Goal: Information Seeking & Learning: Learn about a topic

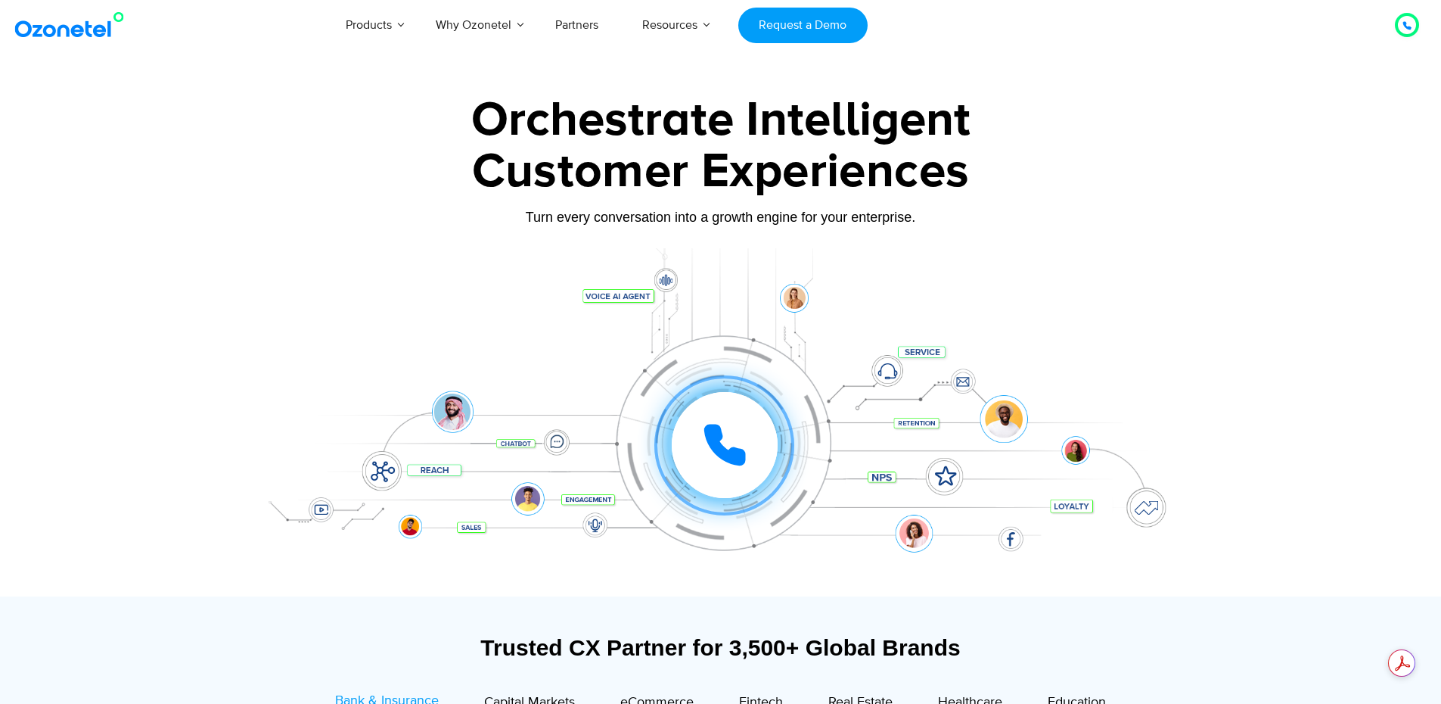
click at [712, 445] on icon at bounding box center [725, 445] width 38 height 38
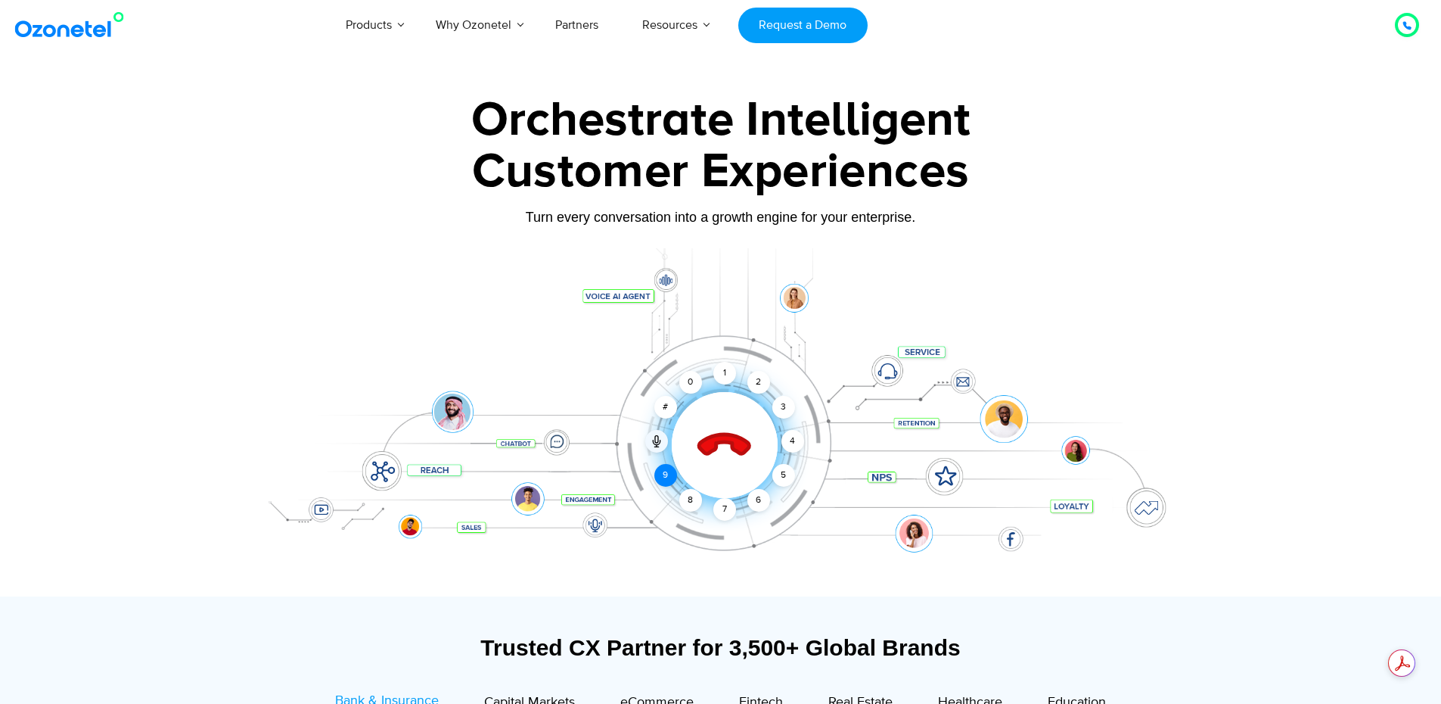
click at [663, 474] on div "9" at bounding box center [665, 475] width 23 height 23
click at [688, 494] on div "8" at bounding box center [690, 500] width 23 height 23
click at [762, 497] on div "6" at bounding box center [758, 500] width 23 height 23
click at [716, 367] on div "1" at bounding box center [724, 373] width 23 height 23
click at [691, 380] on div "0" at bounding box center [690, 382] width 23 height 23
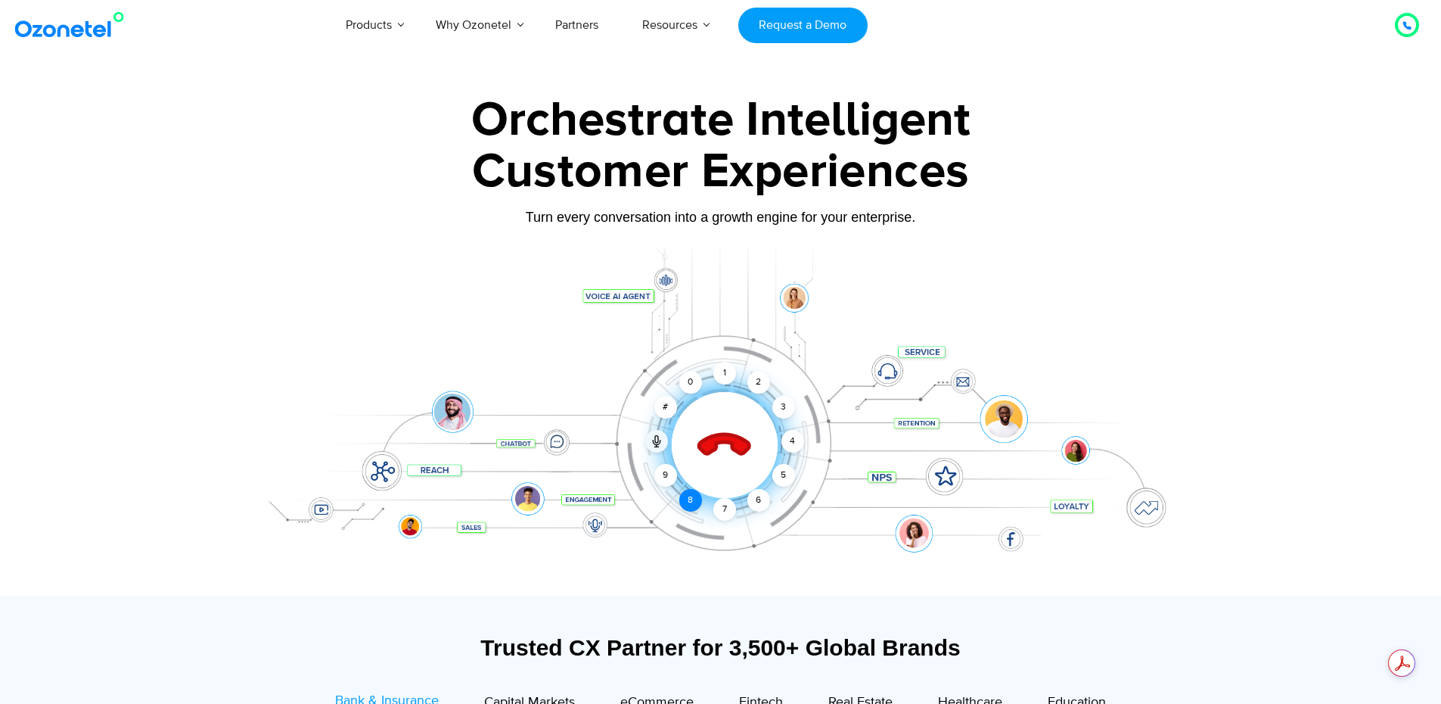
click at [687, 496] on div "8" at bounding box center [690, 500] width 23 height 23
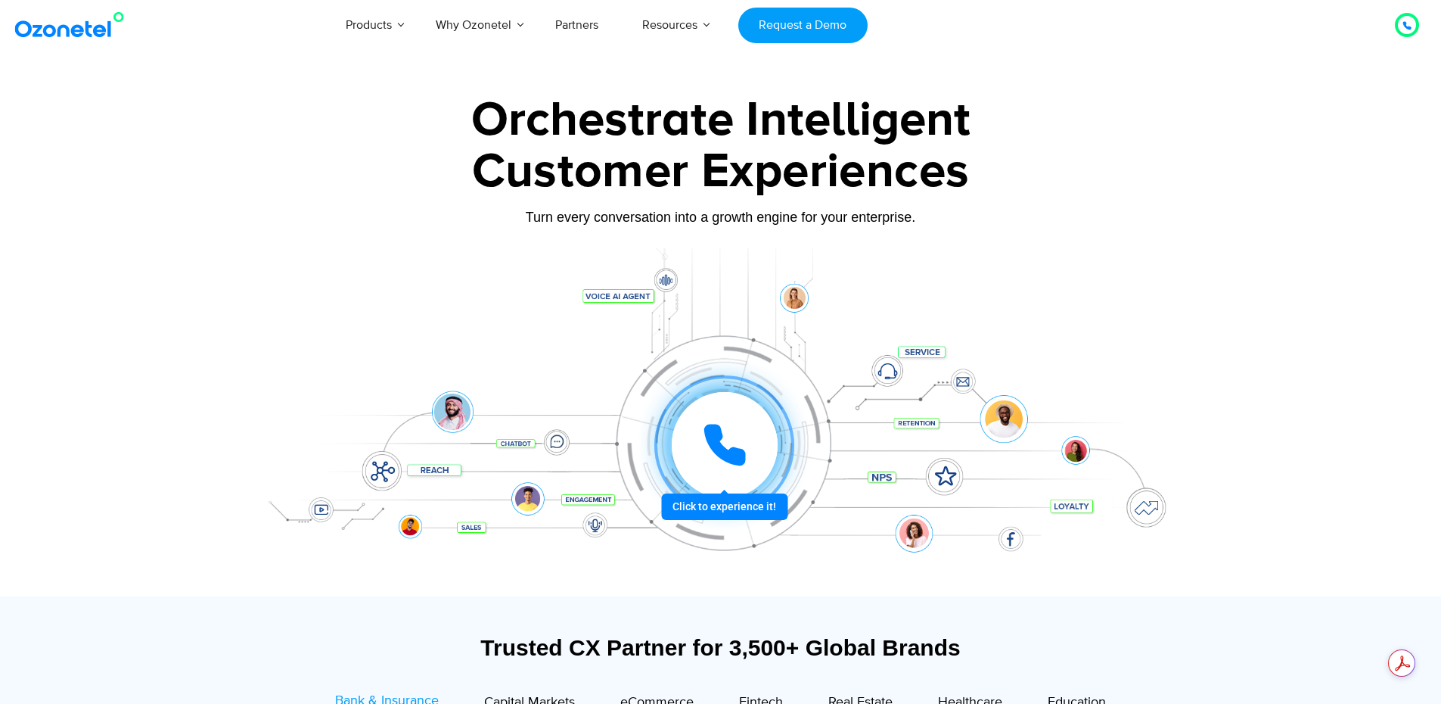
click at [727, 443] on icon at bounding box center [724, 444] width 45 height 45
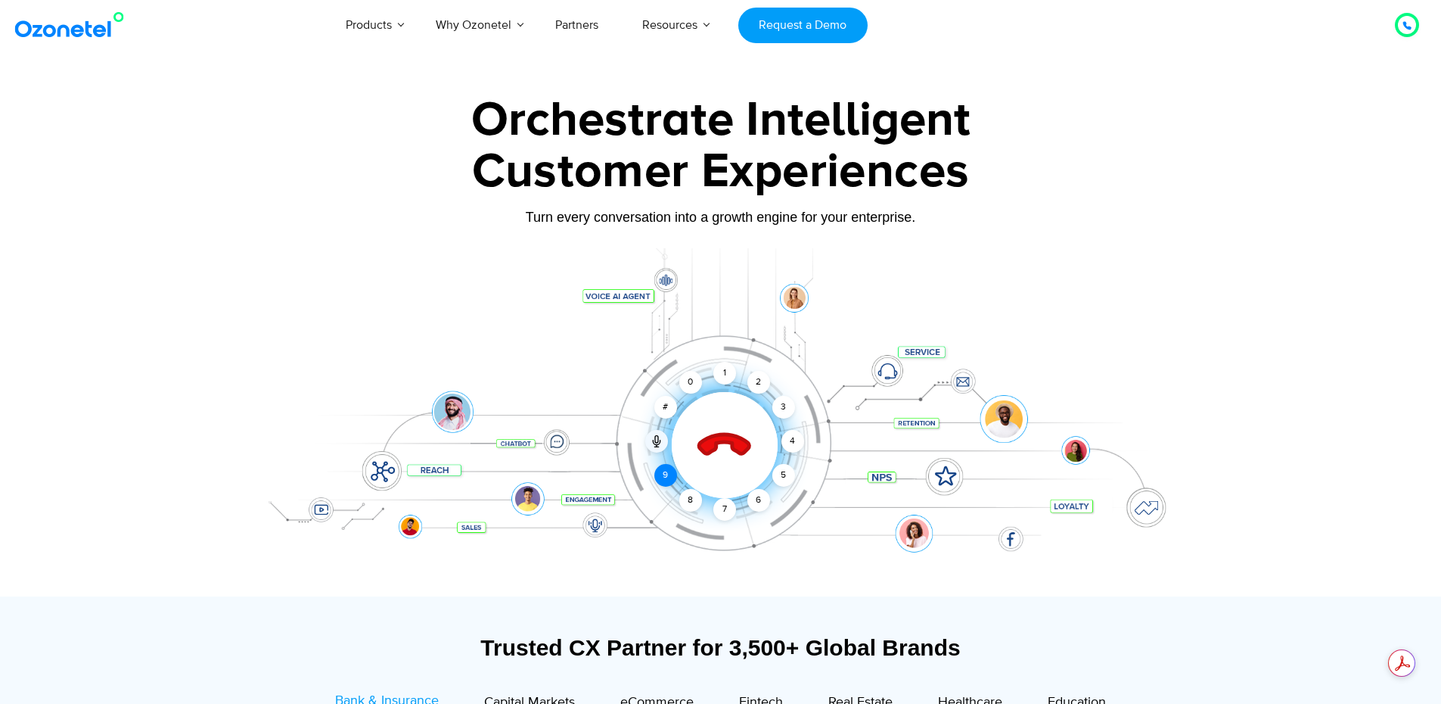
click at [666, 477] on div "9" at bounding box center [665, 475] width 23 height 23
click at [1220, 272] on div at bounding box center [720, 338] width 1441 height 515
click at [624, 294] on div "Click to end call Call connected 1 2 3 4 5 6 7 8 9 # 0" at bounding box center [721, 414] width 946 height 257
click at [513, 445] on div "Click to end call Call connected 1 2 3 4 5 6 7 8 9 # 0" at bounding box center [725, 414] width 938 height 61
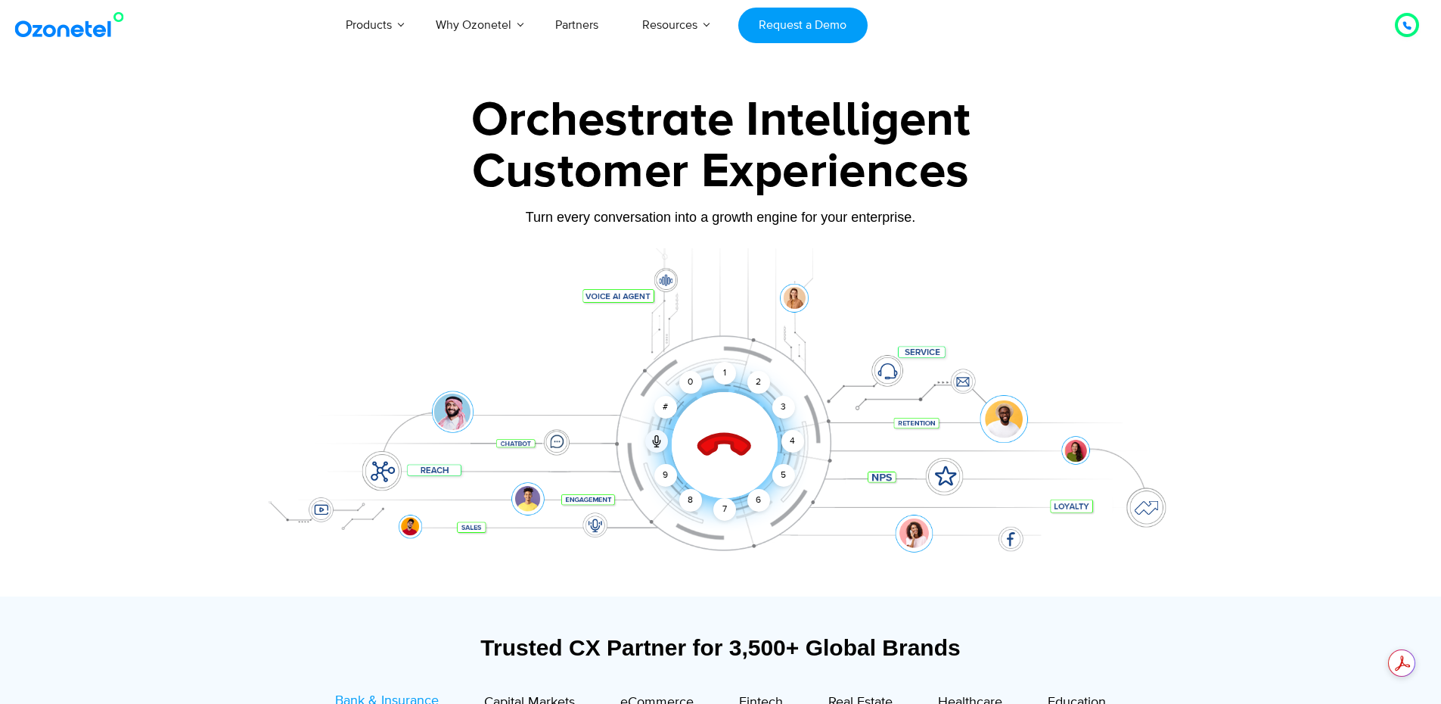
click at [554, 440] on div "Click to end call Call connected 1 2 3 4 5 6 7 8 9 # 0" at bounding box center [725, 414] width 938 height 61
click at [561, 457] on div "Click to end call Call connected 1 2 3 4 5 6 7 8 9 # 0" at bounding box center [721, 414] width 946 height 257
click at [586, 503] on div "Click to end call Call connected 1 2 3 4 5 6 7 8 9 # 0" at bounding box center [721, 414] width 946 height 257
click at [597, 523] on div "Click to end call Call connected 1 2 3 4 5 6 7 8 9 # 0" at bounding box center [721, 414] width 946 height 257
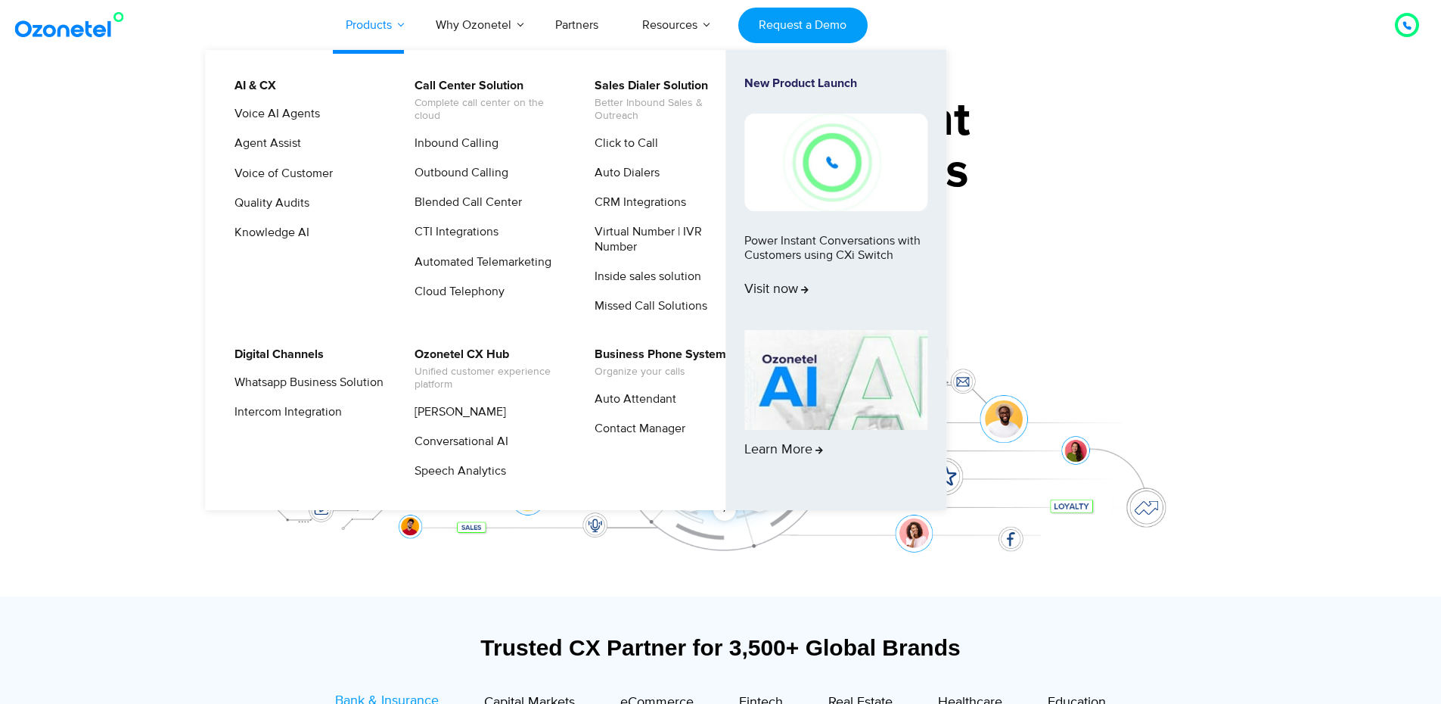
click at [390, 28] on link "Products" at bounding box center [369, 25] width 90 height 50
click at [472, 172] on link "Outbound Calling" at bounding box center [458, 172] width 106 height 19
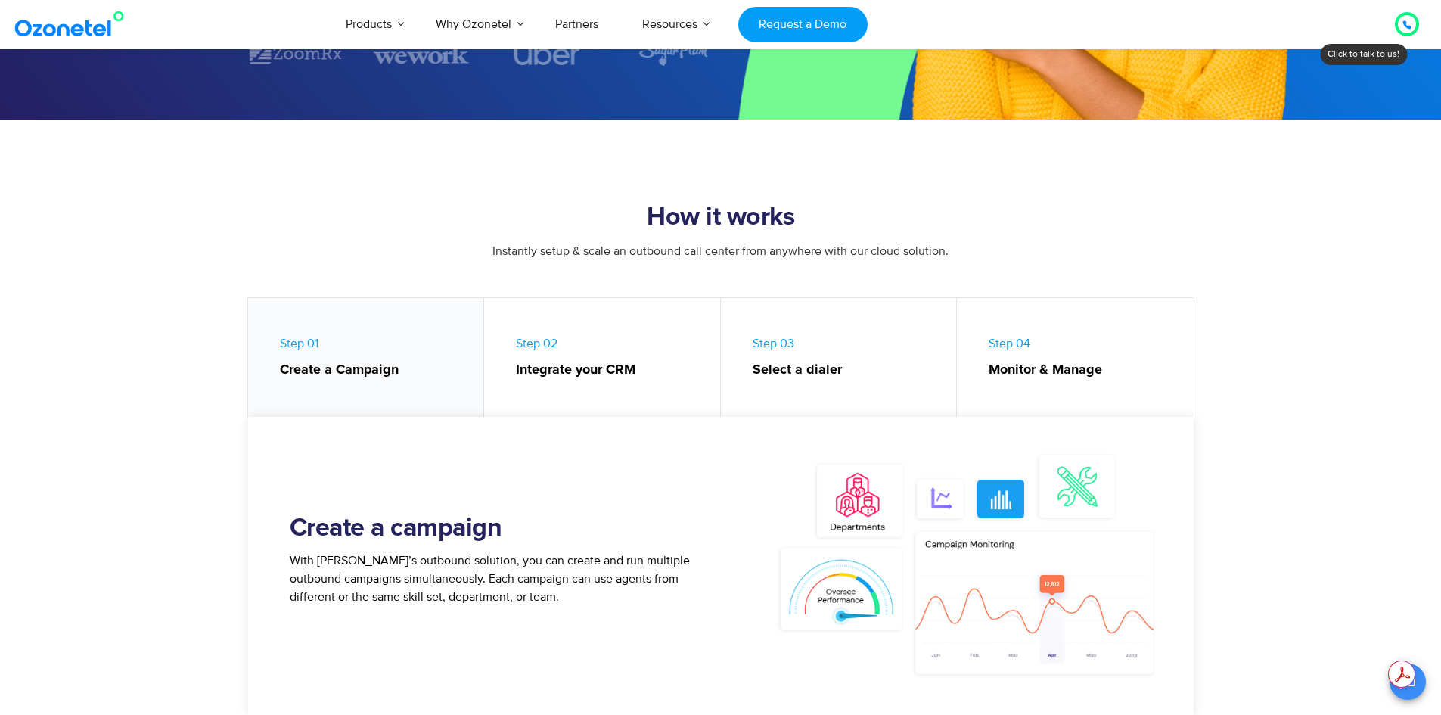
scroll to position [530, 0]
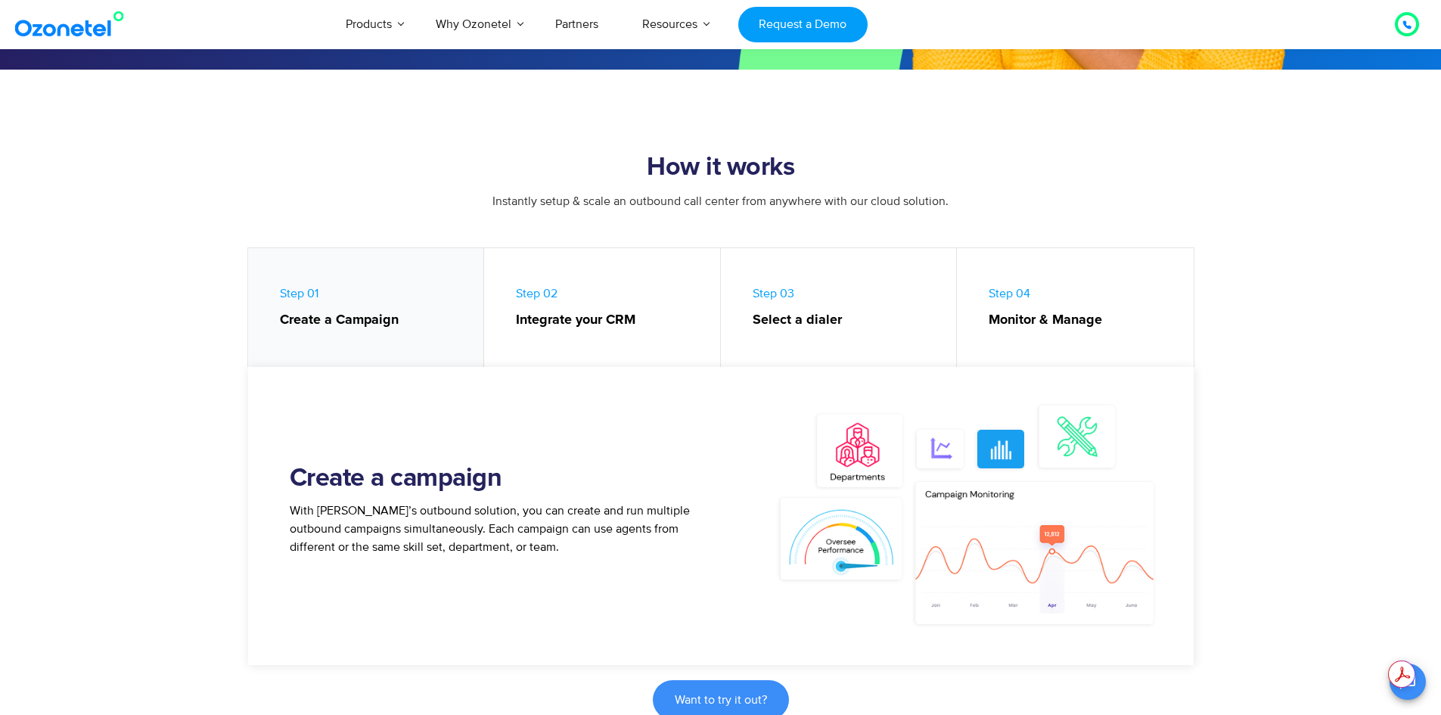
click at [117, 337] on section "How it works Instantly setup & scale an outbound call center from anywhere with…" at bounding box center [720, 222] width 1441 height 305
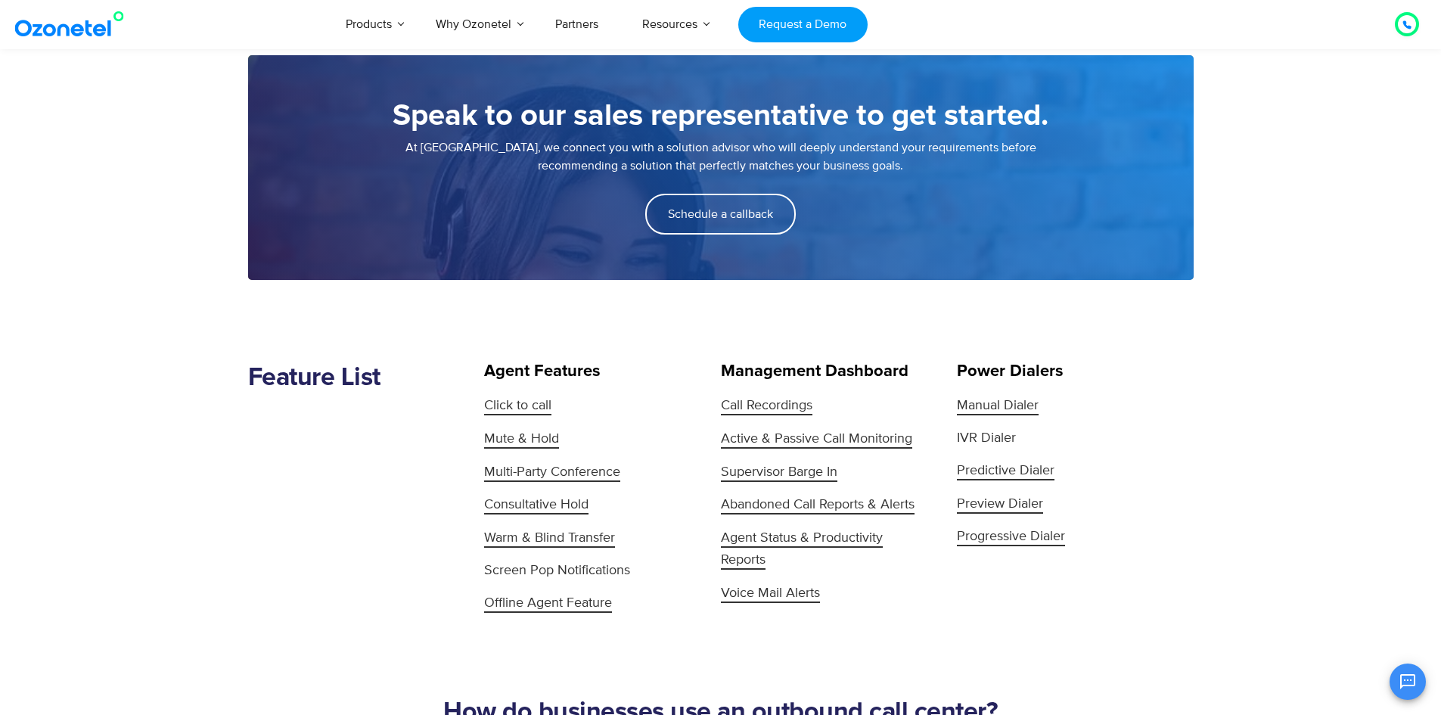
scroll to position [1286, 0]
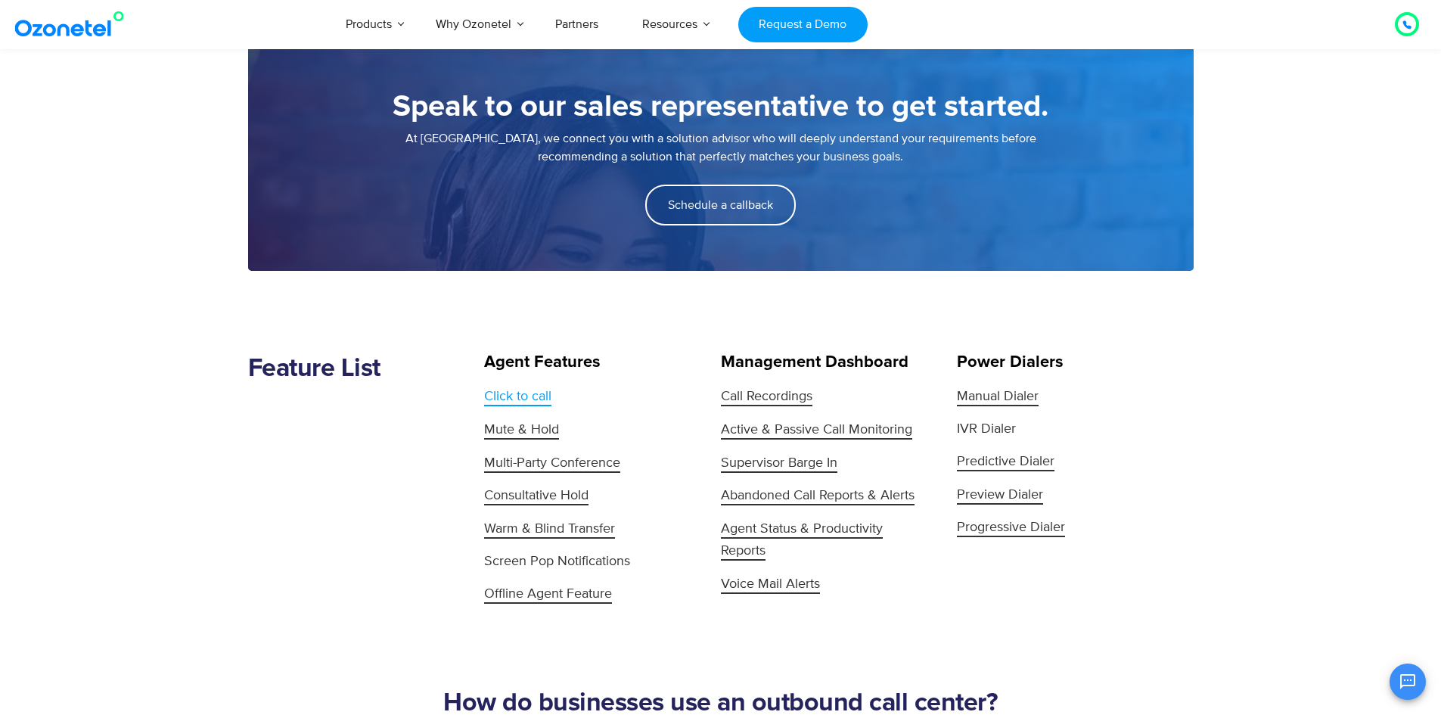
click at [493, 401] on span "Click to call" at bounding box center [517, 397] width 67 height 18
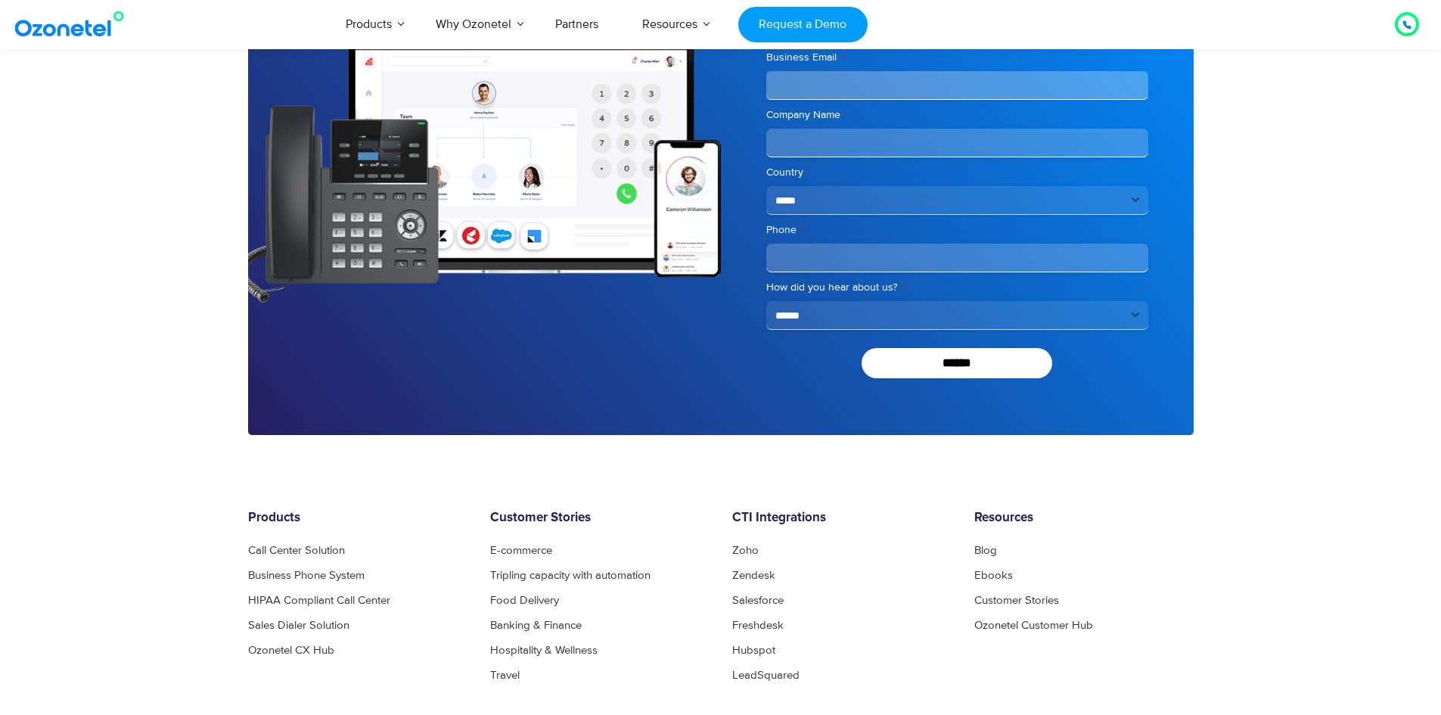
scroll to position [3480, 0]
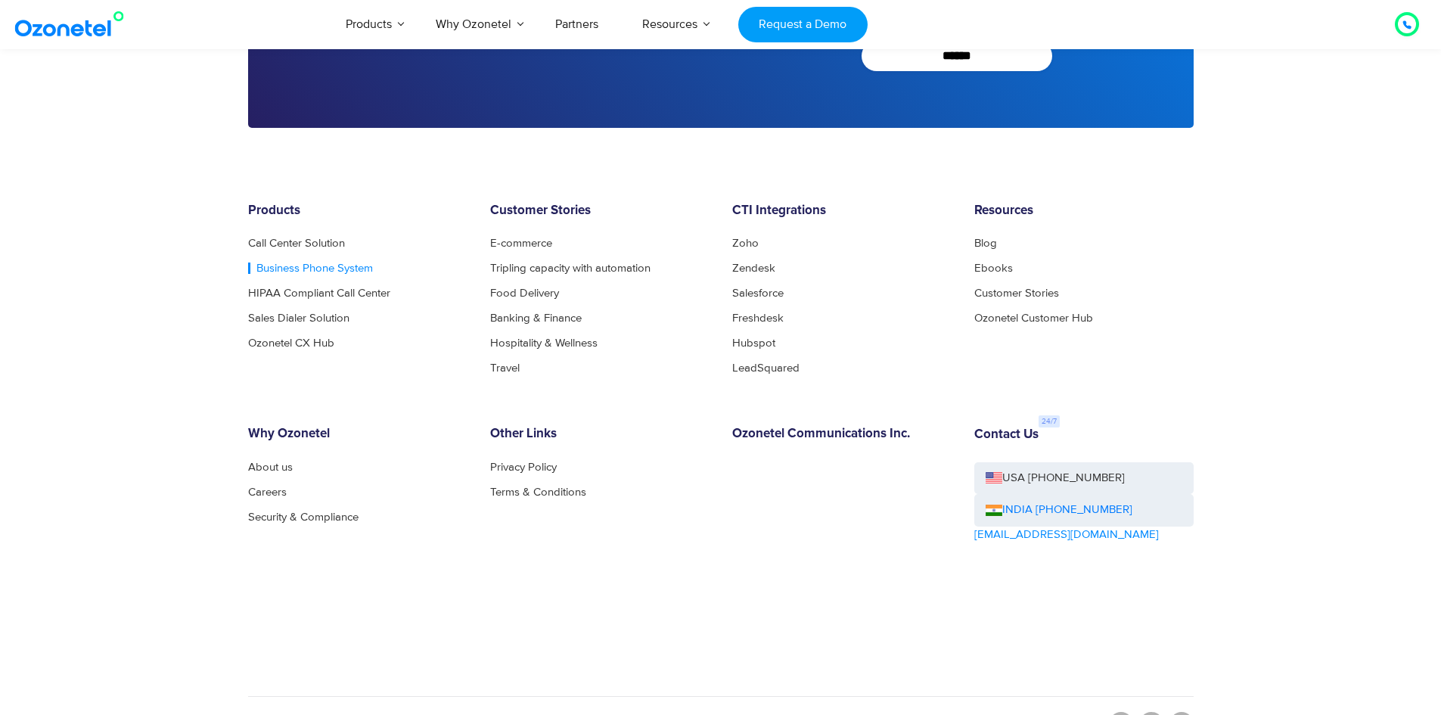
click at [303, 266] on link "Business Phone System" at bounding box center [310, 268] width 125 height 11
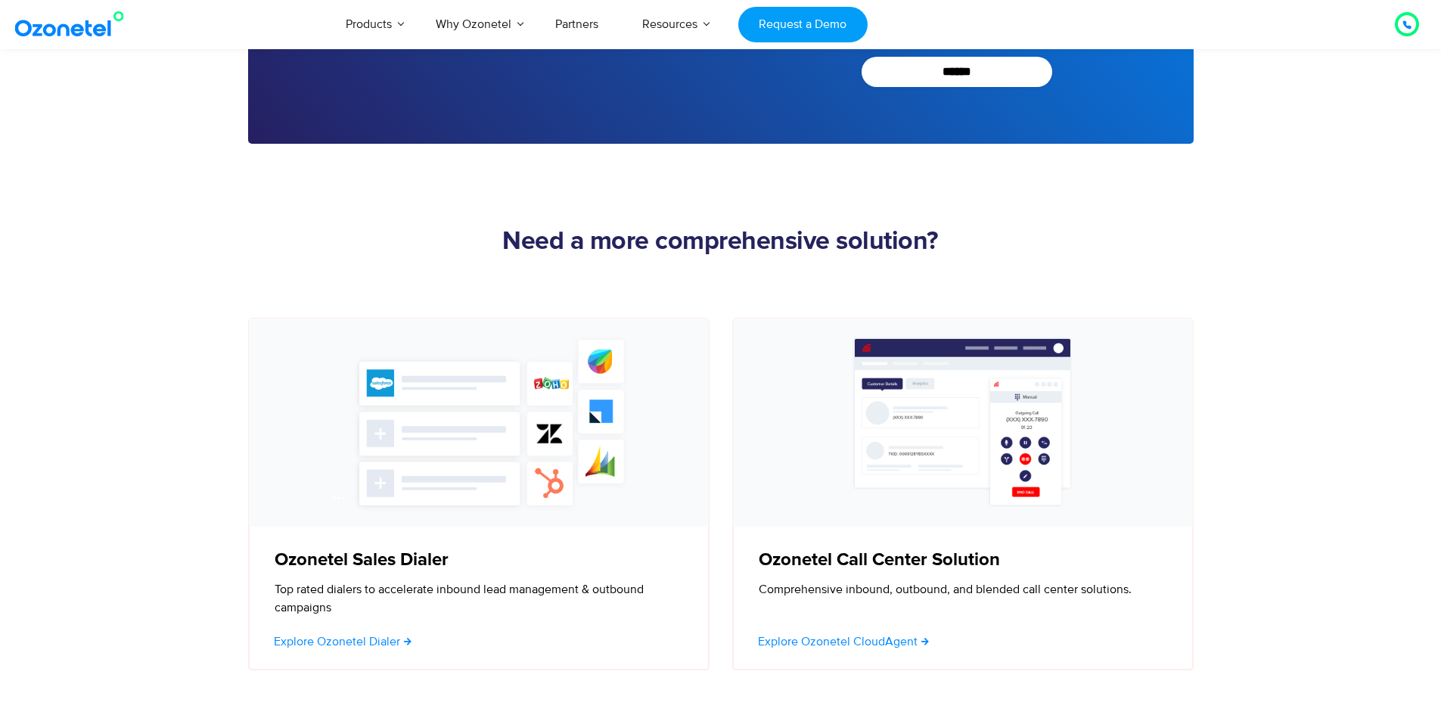
scroll to position [4615, 0]
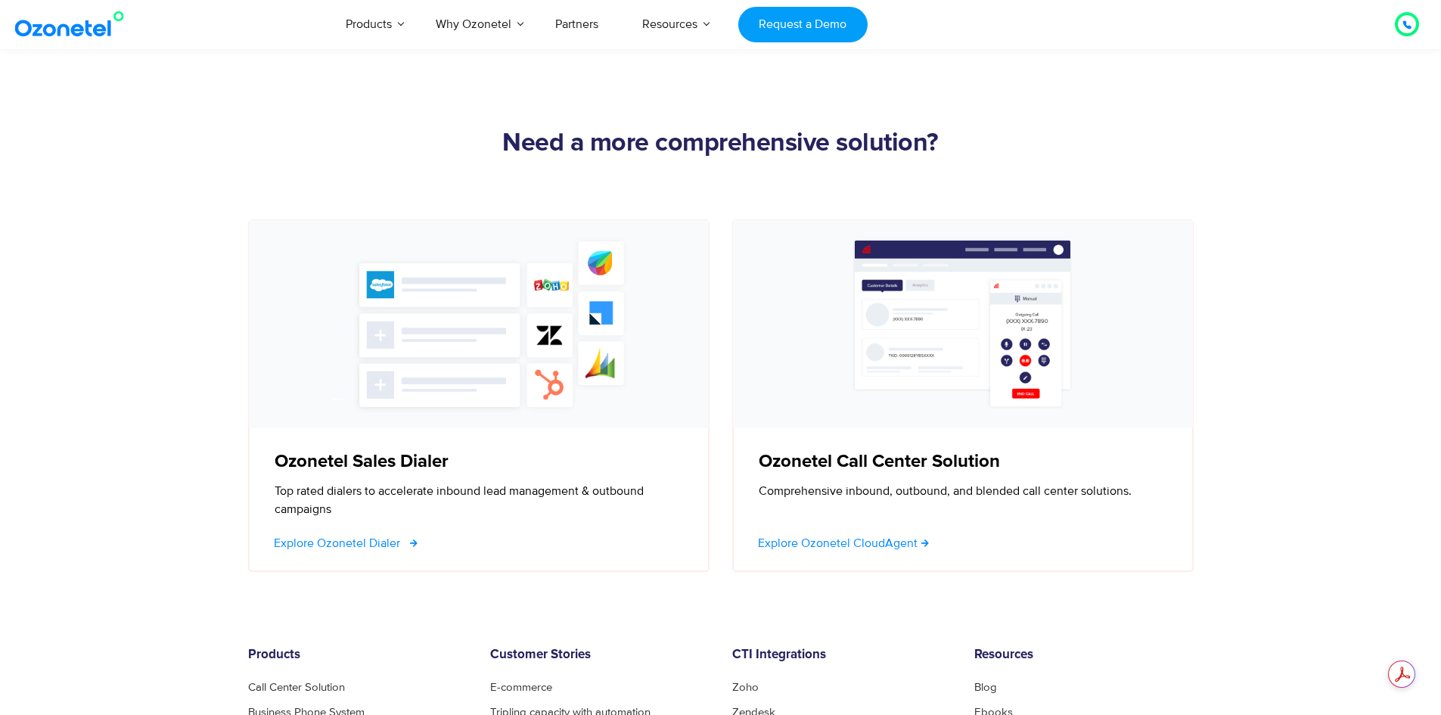
click at [374, 537] on span "Explore Ozonetel Dialer" at bounding box center [337, 543] width 126 height 12
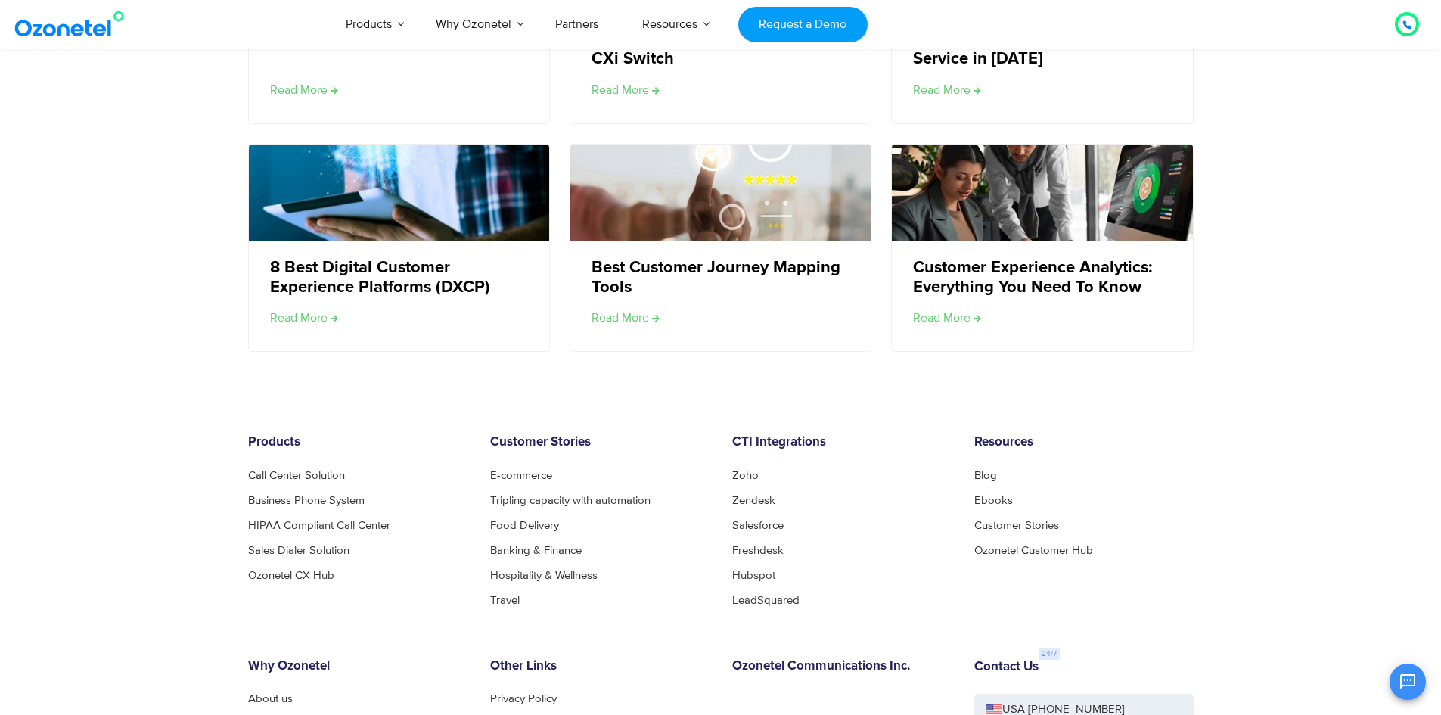
scroll to position [5916, 0]
